Goal: Information Seeking & Learning: Check status

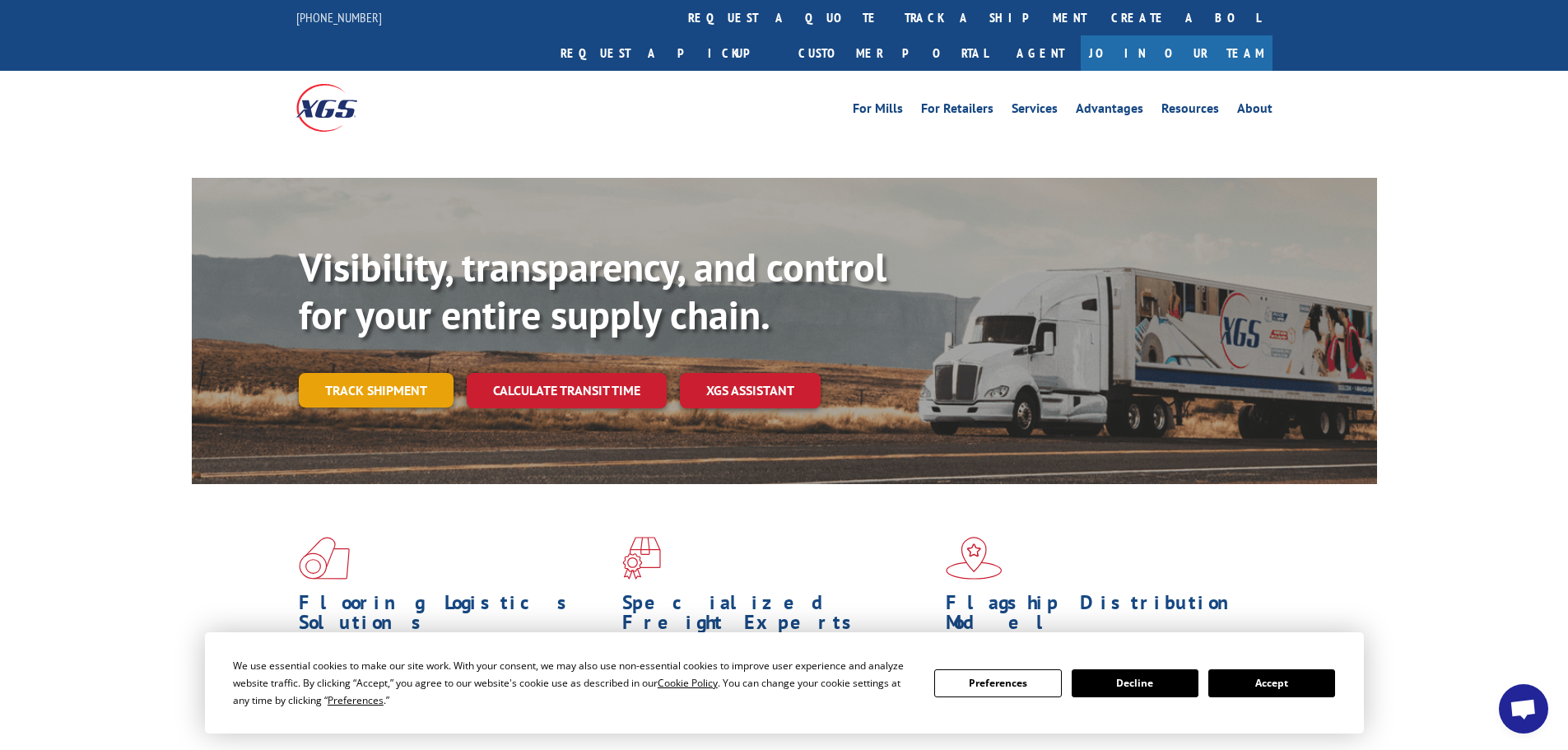
click at [380, 373] on link "Track shipment" at bounding box center [376, 390] width 155 height 35
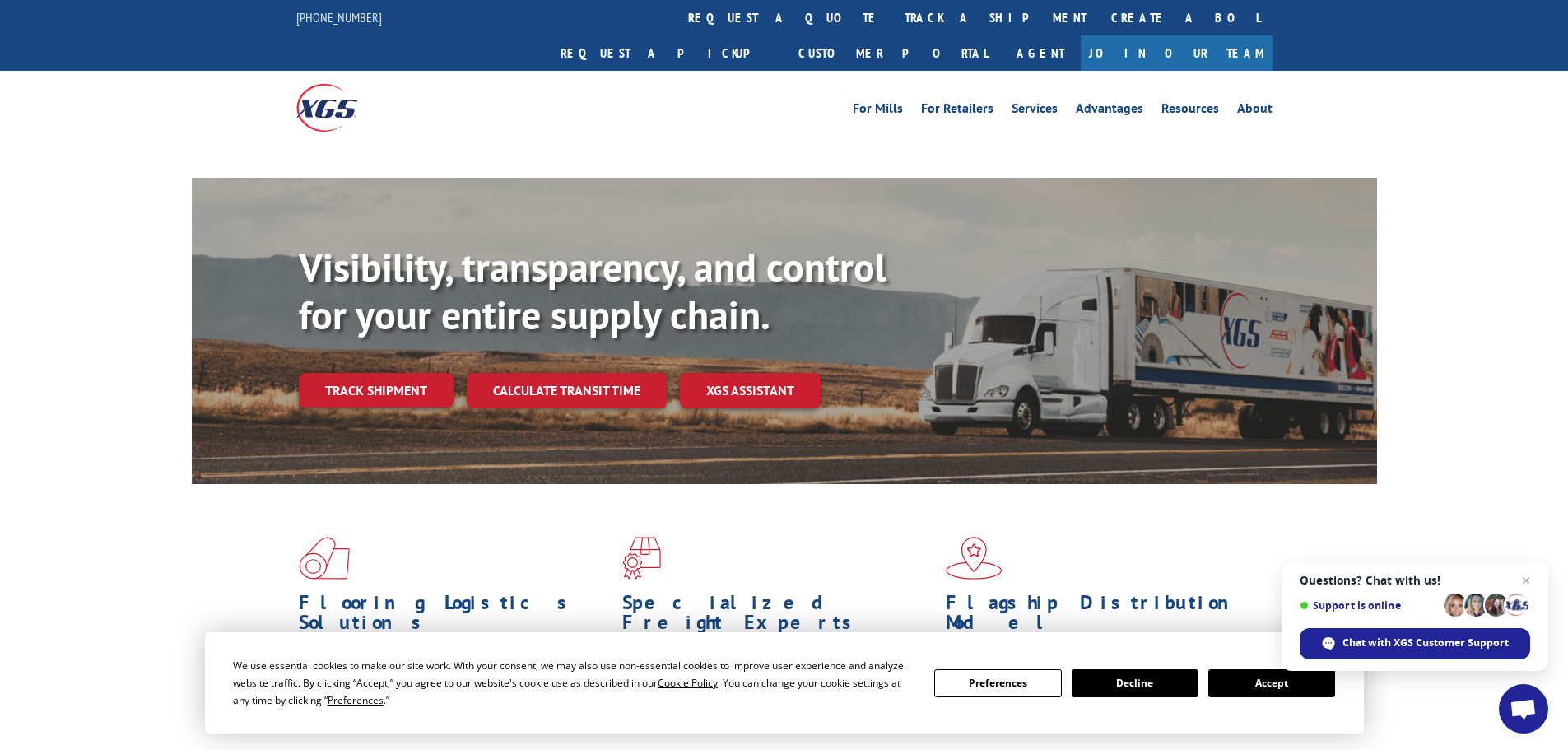
click at [1278, 688] on button "Accept" at bounding box center [1271, 683] width 126 height 28
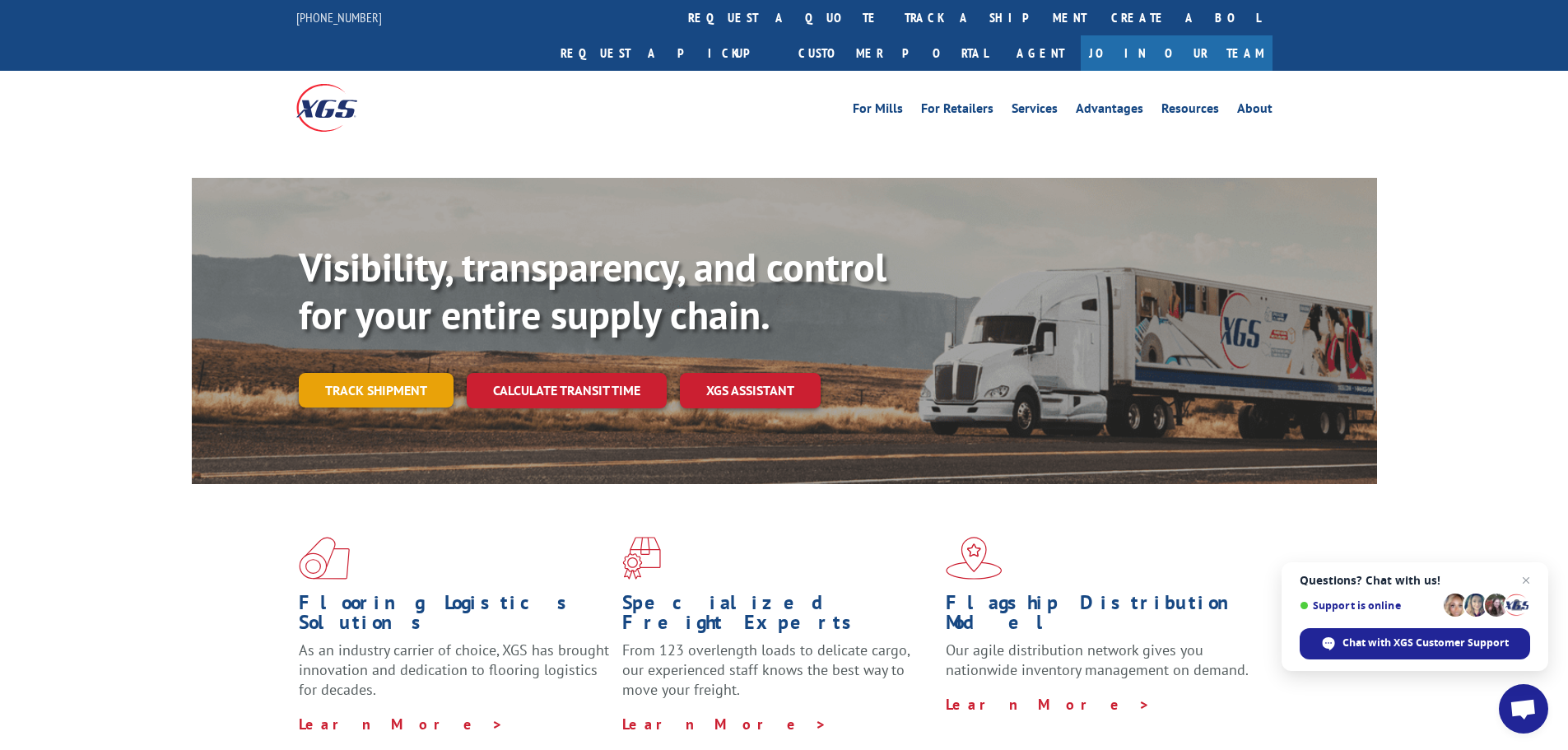
click at [359, 373] on link "Track shipment" at bounding box center [376, 390] width 155 height 35
click at [353, 373] on link "Track shipment" at bounding box center [376, 390] width 155 height 35
click at [384, 373] on link "Track shipment" at bounding box center [376, 390] width 155 height 35
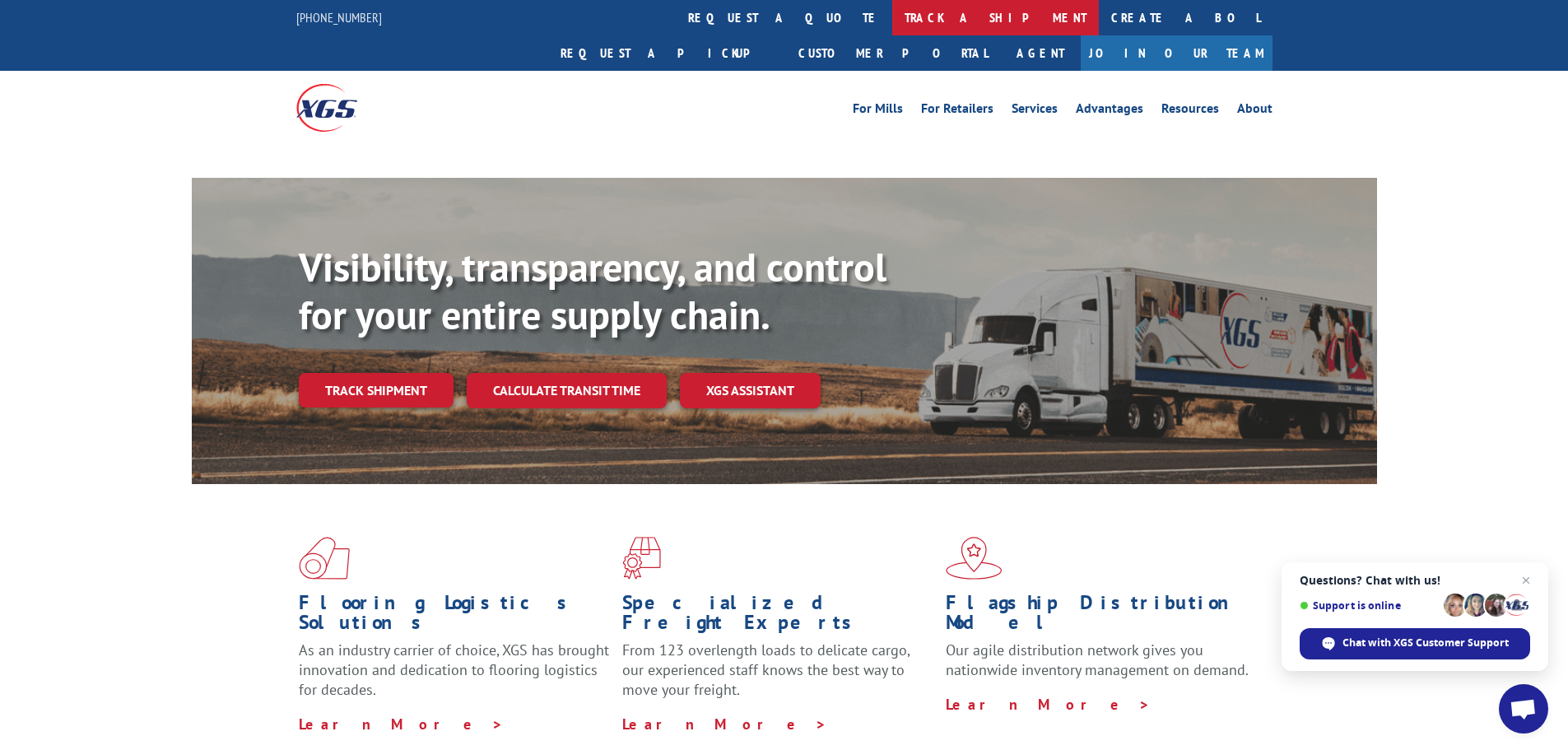
click at [892, 15] on link "track a shipment" at bounding box center [995, 17] width 206 height 35
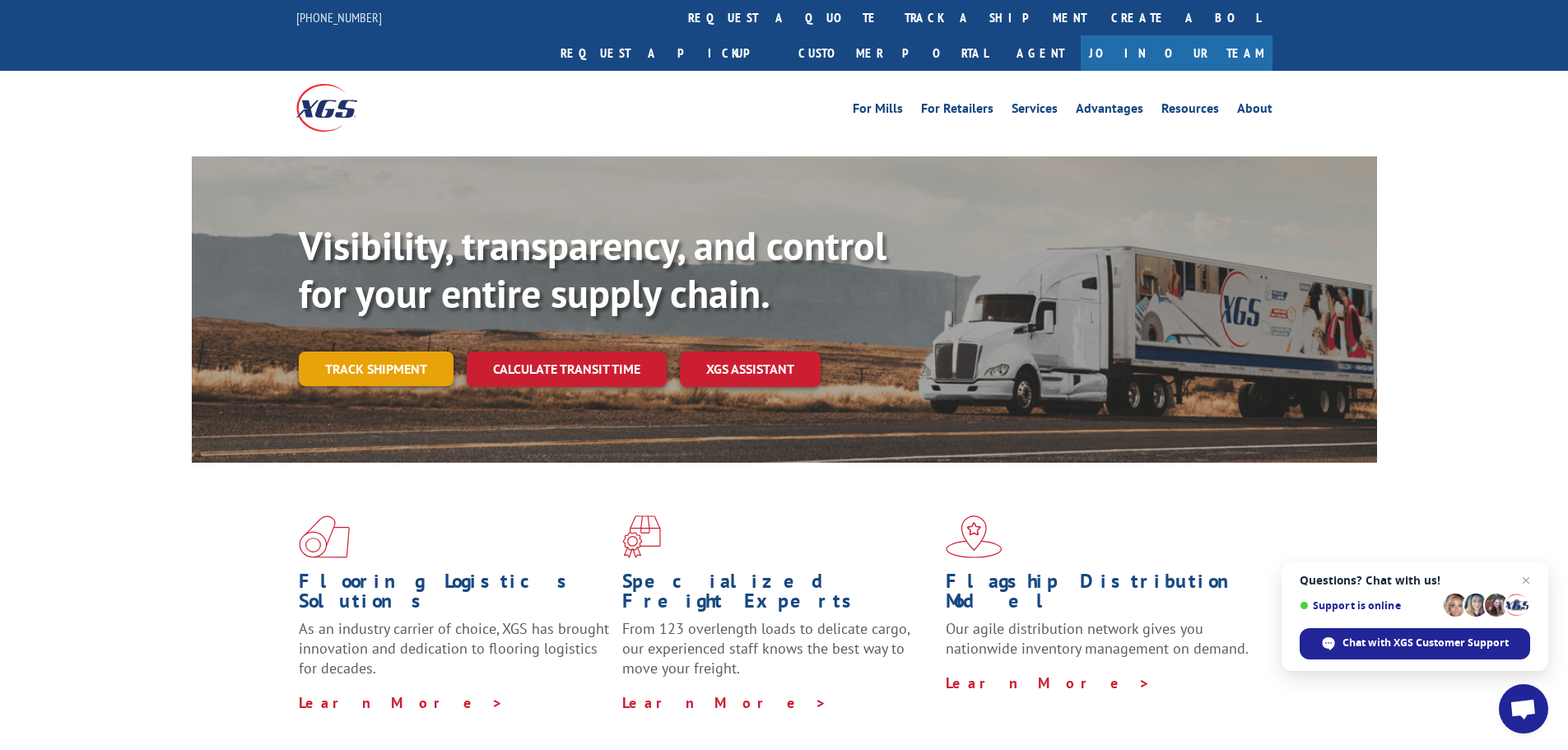
click at [325, 351] on link "Track shipment" at bounding box center [376, 368] width 155 height 35
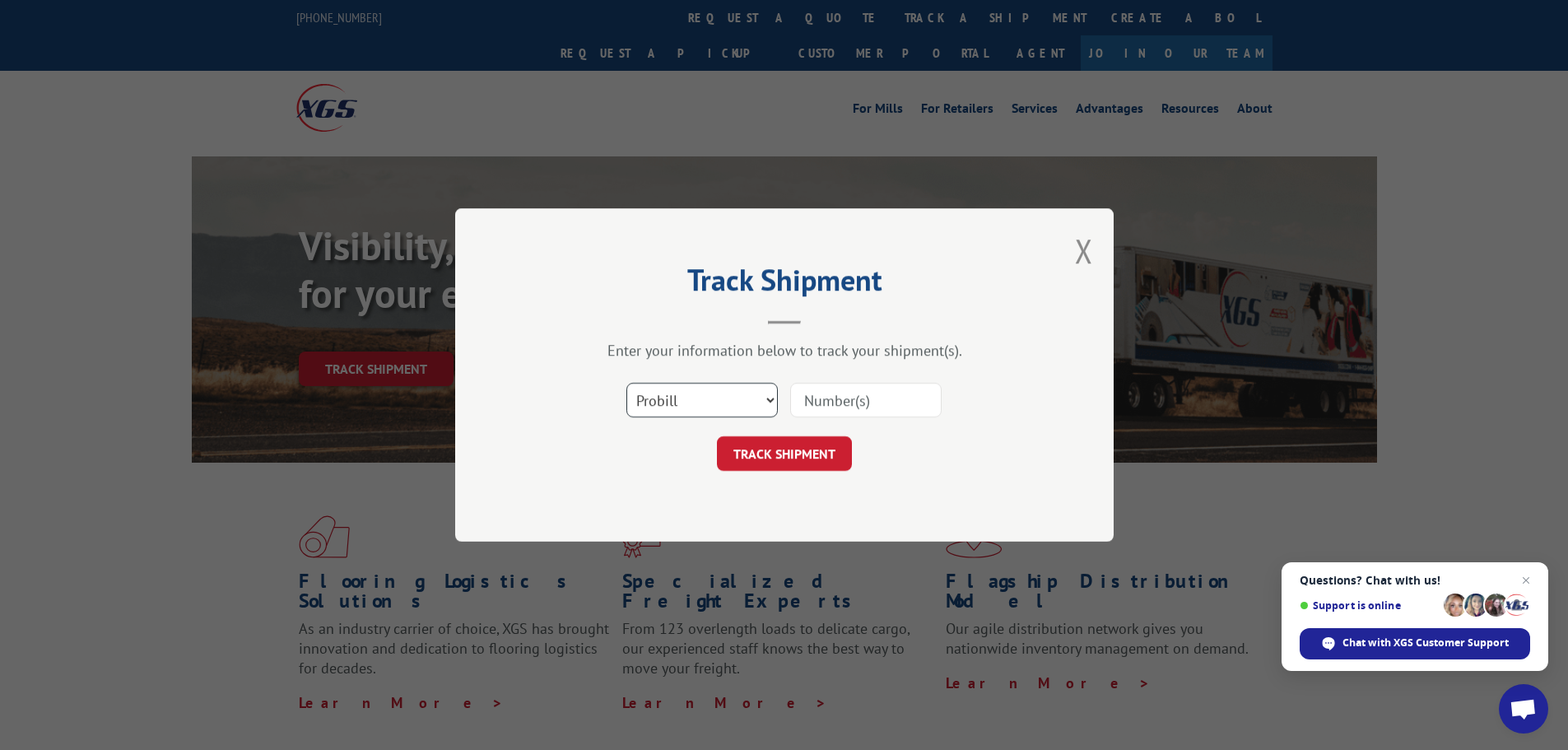
click at [670, 399] on select "Select category... Probill BOL PO" at bounding box center [702, 400] width 152 height 35
select select "bol"
click at [627, 383] on select "Select category... Probill BOL PO" at bounding box center [702, 400] width 152 height 35
click at [844, 397] on input at bounding box center [866, 400] width 152 height 35
paste input "6046323"
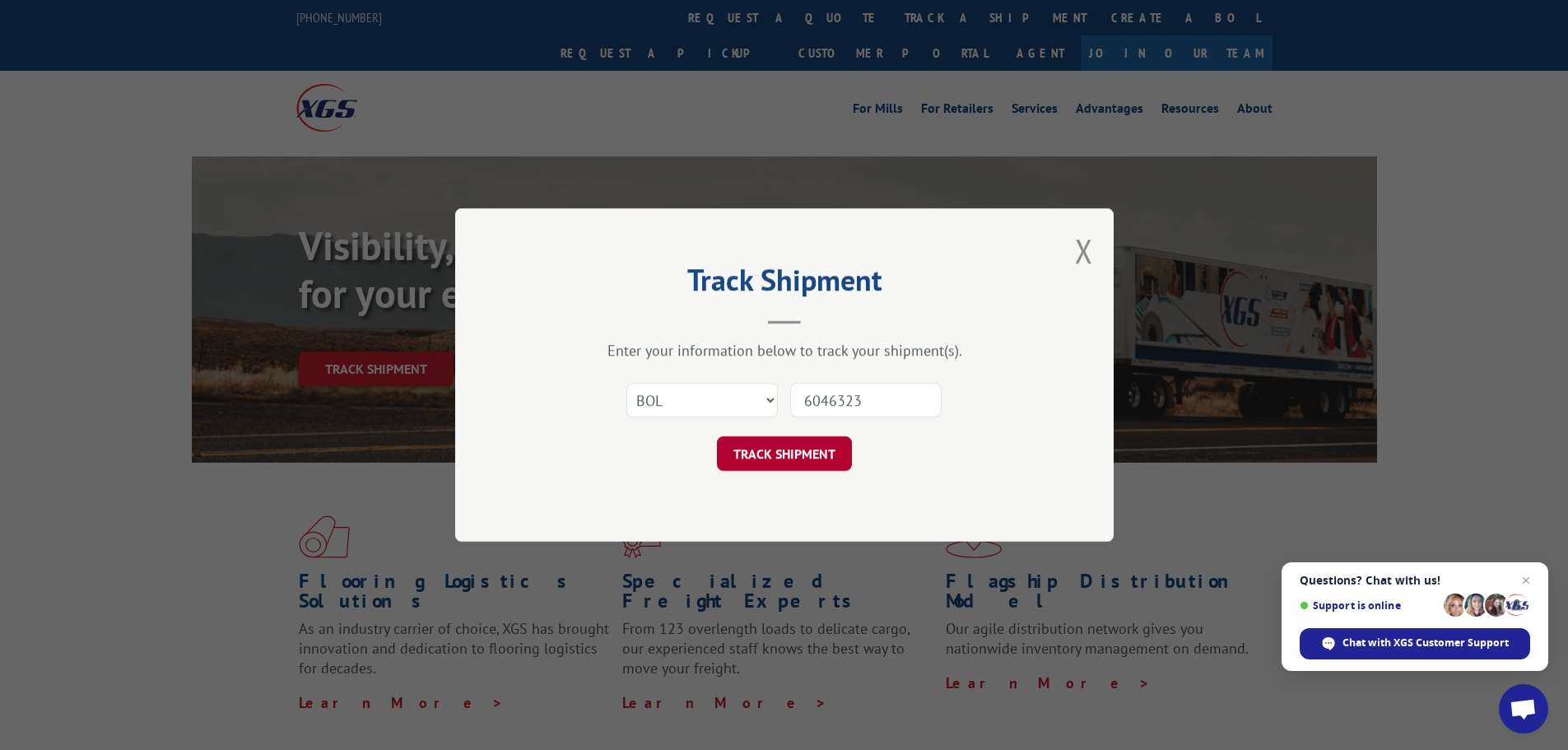
type input "6046323"
click at [754, 446] on button "TRACK SHIPMENT" at bounding box center [784, 453] width 135 height 35
